Goal: Task Accomplishment & Management: Use online tool/utility

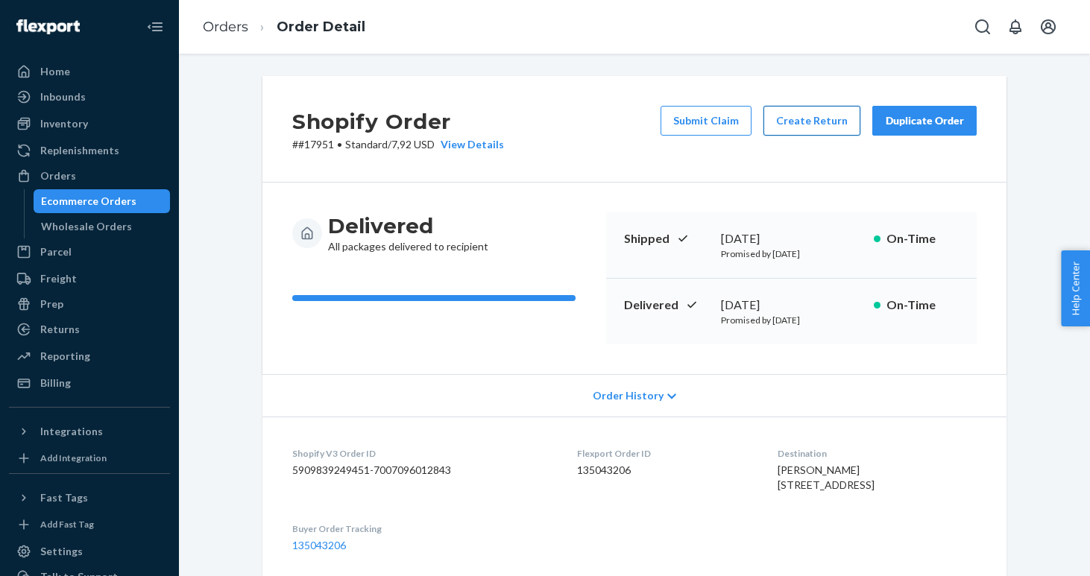
click at [791, 129] on button "Create Return" at bounding box center [811, 121] width 97 height 30
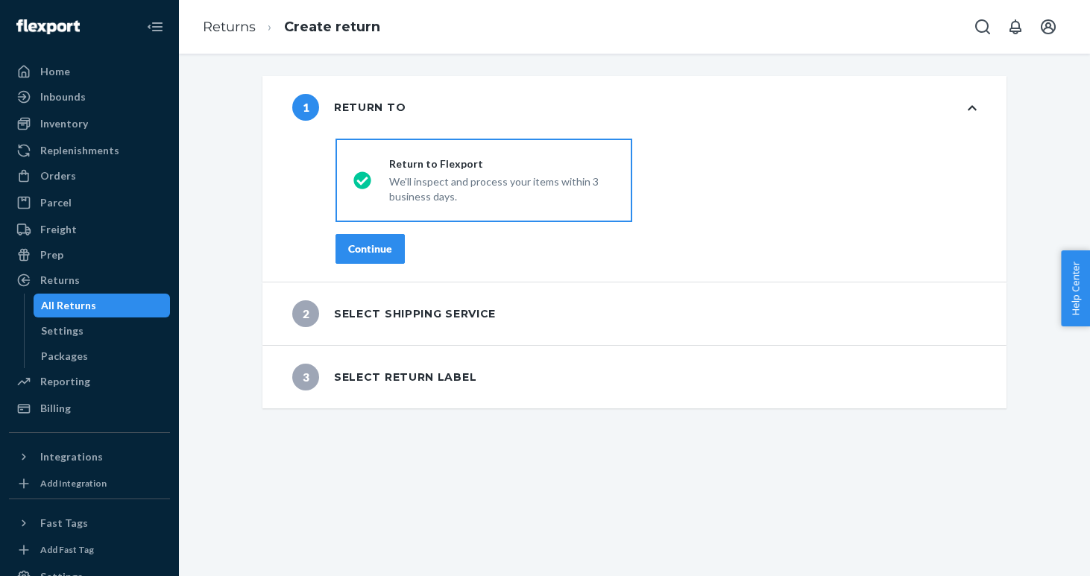
click at [366, 247] on div "Continue" at bounding box center [370, 248] width 44 height 15
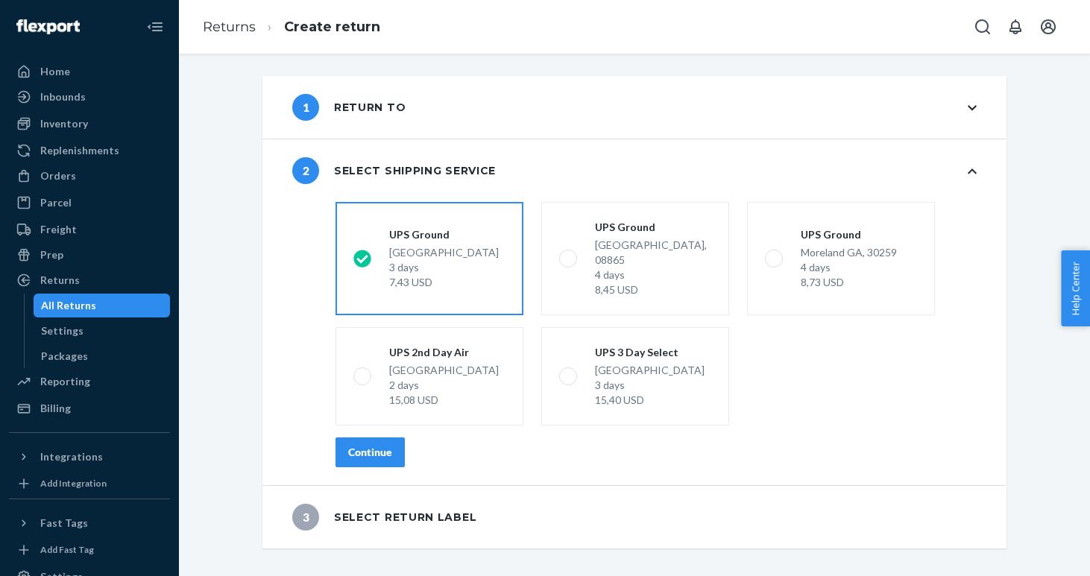
click at [372, 437] on button "Continue" at bounding box center [369, 452] width 69 height 30
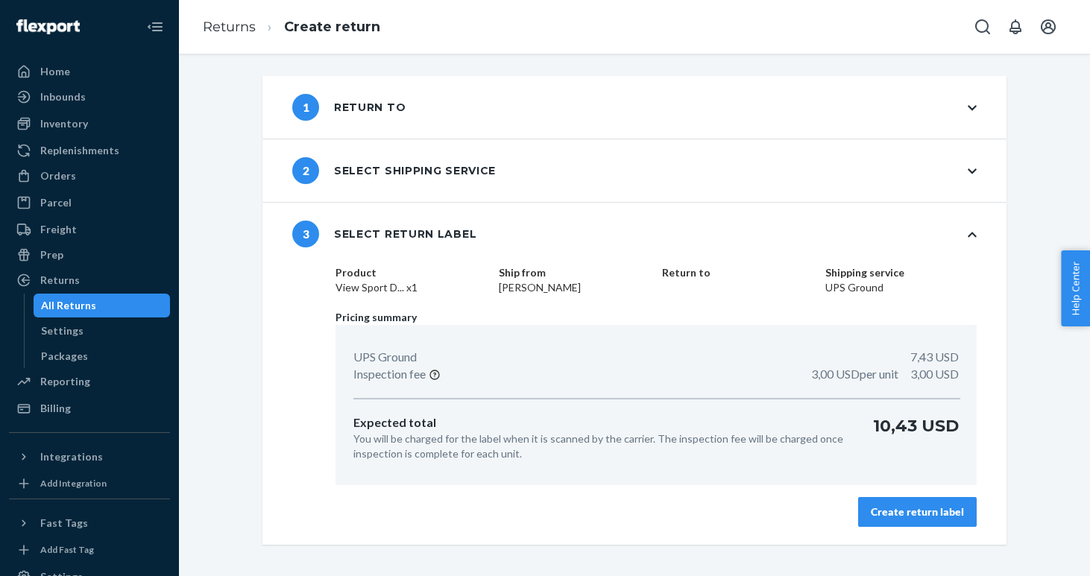
click at [932, 519] on button "Create return label" at bounding box center [917, 512] width 118 height 30
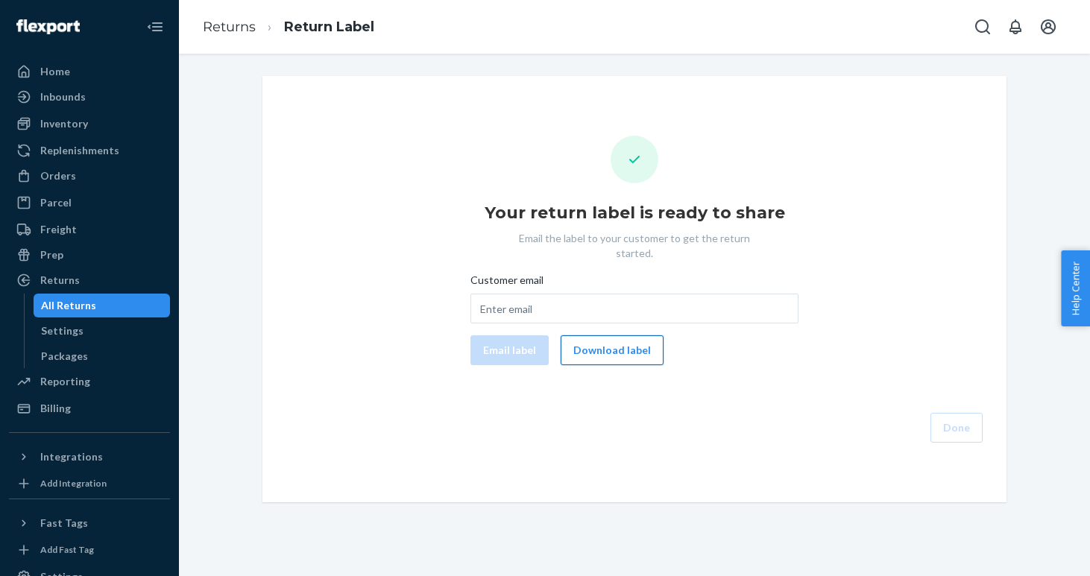
click at [632, 335] on button "Download label" at bounding box center [611, 350] width 103 height 30
